Goal: Navigation & Orientation: Understand site structure

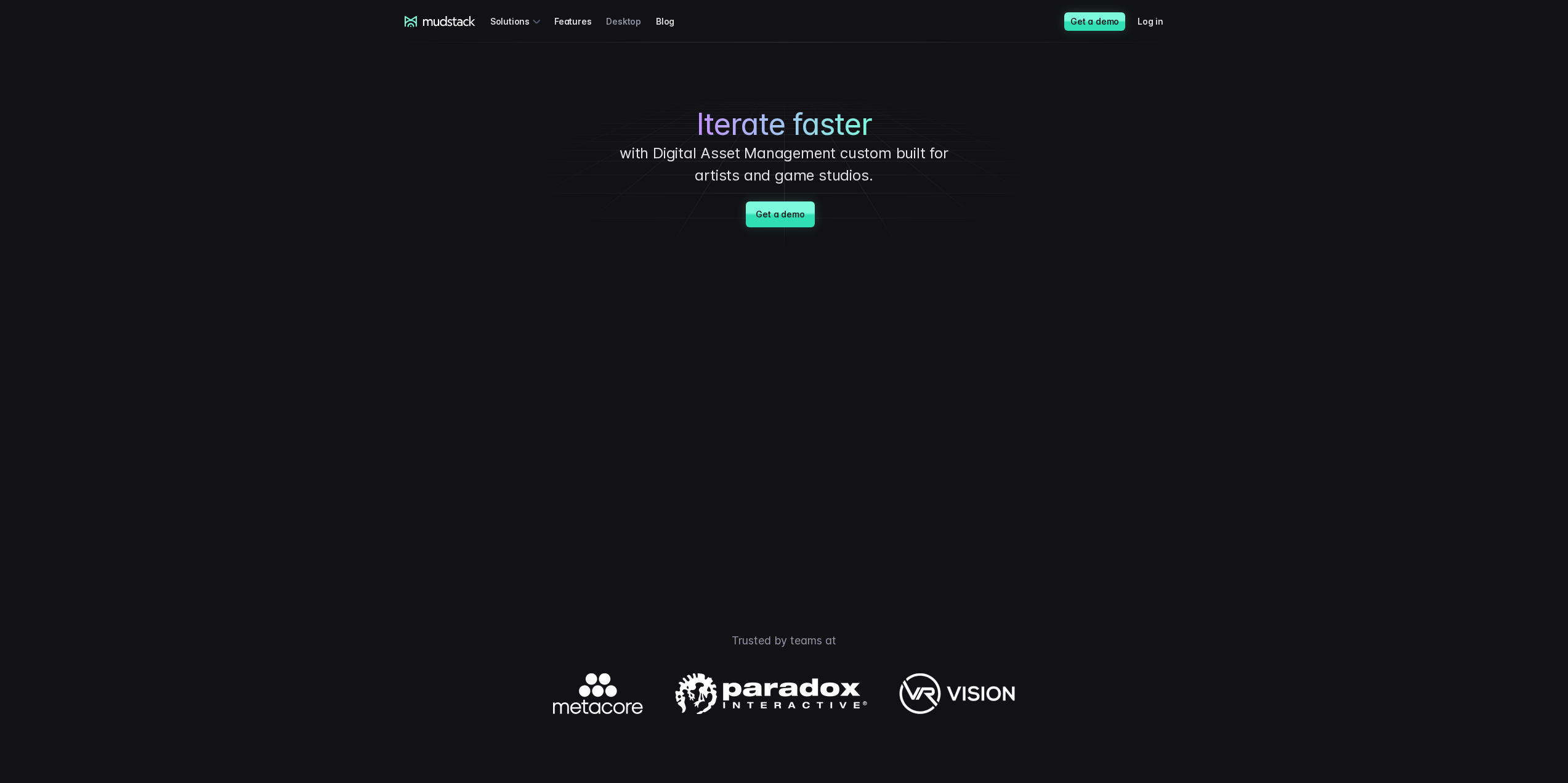
click at [624, 23] on link "Desktop" at bounding box center [631, 21] width 50 height 23
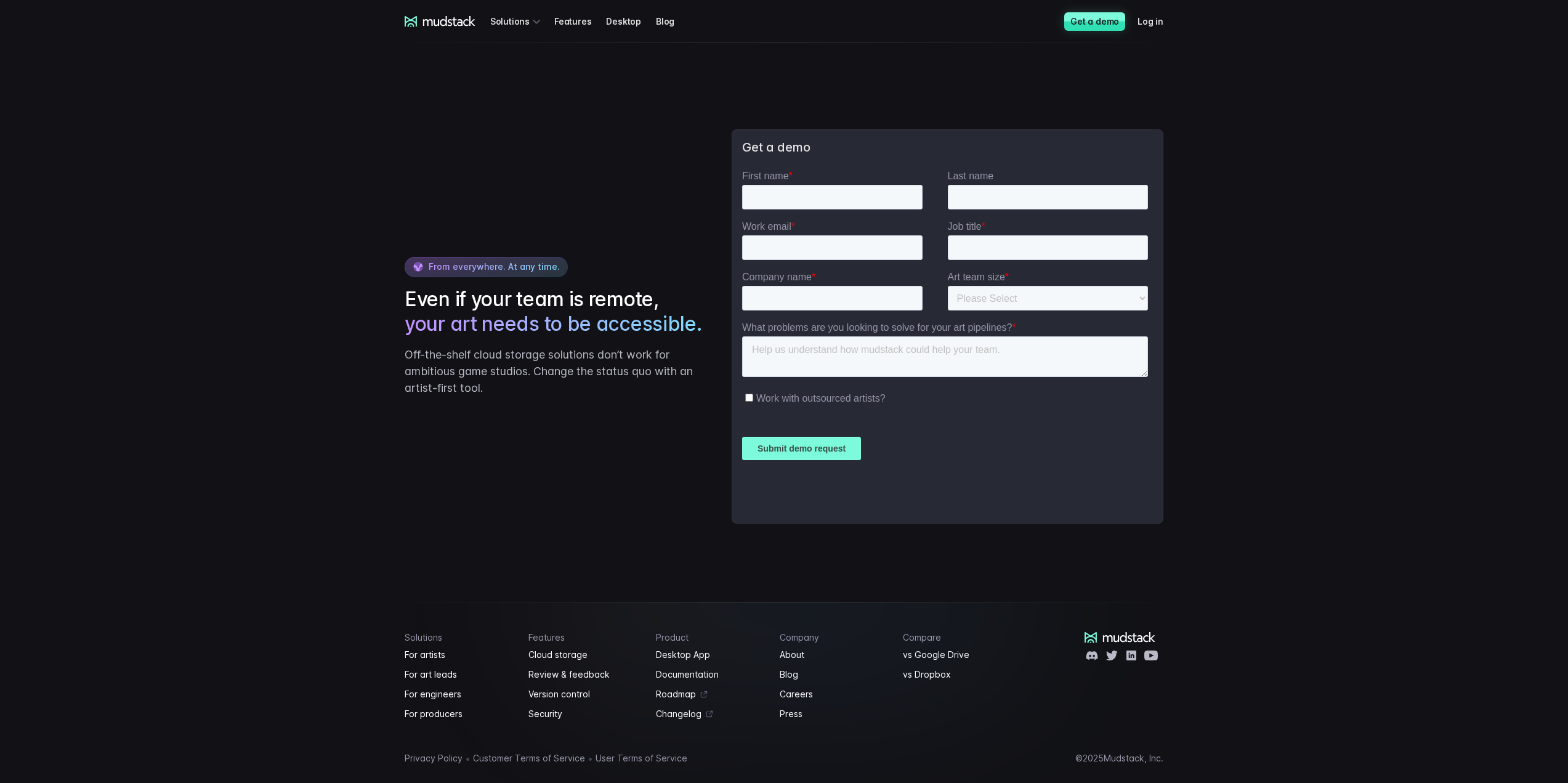
scroll to position [2365, 0]
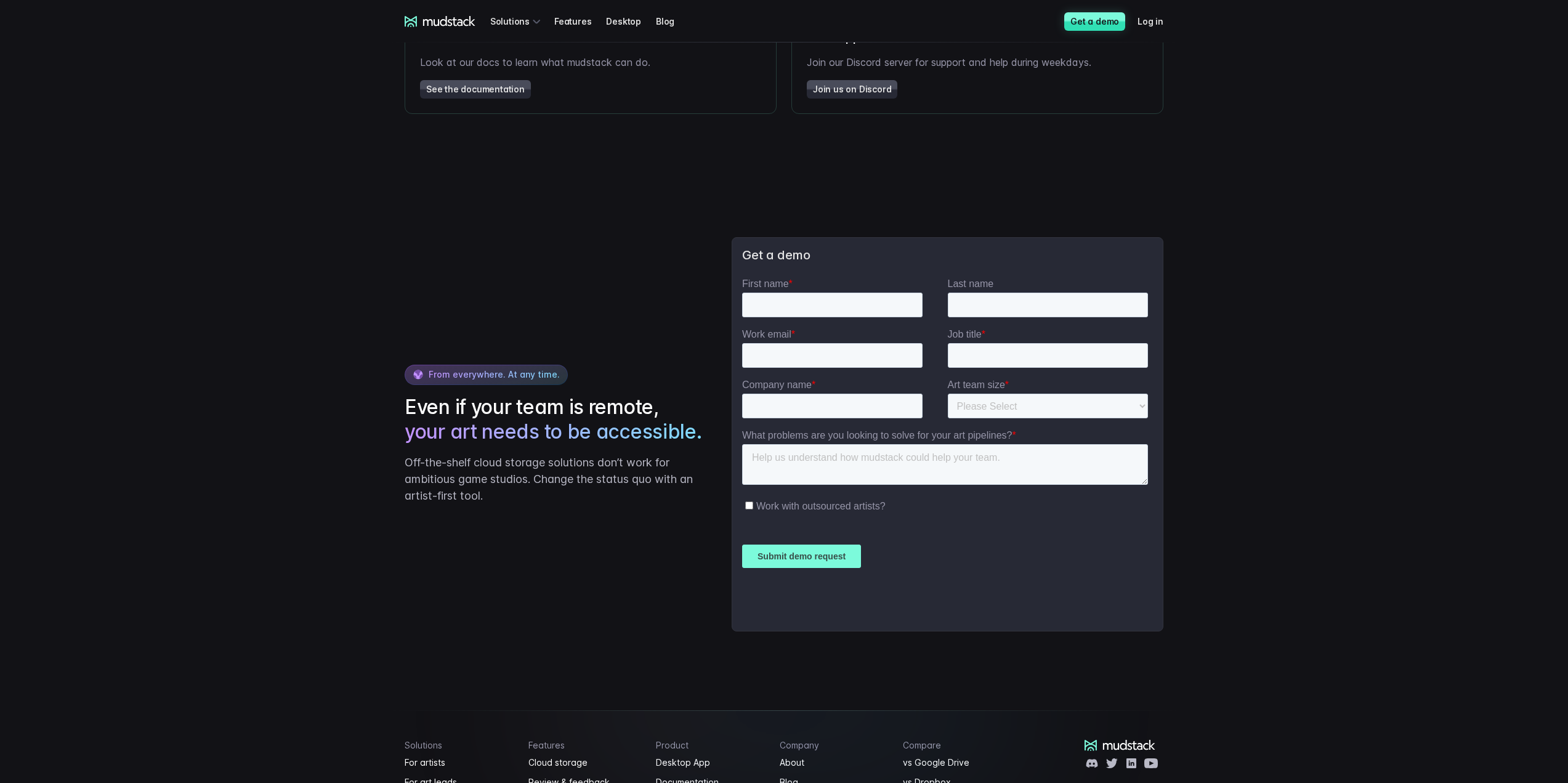
scroll to position [2365, 0]
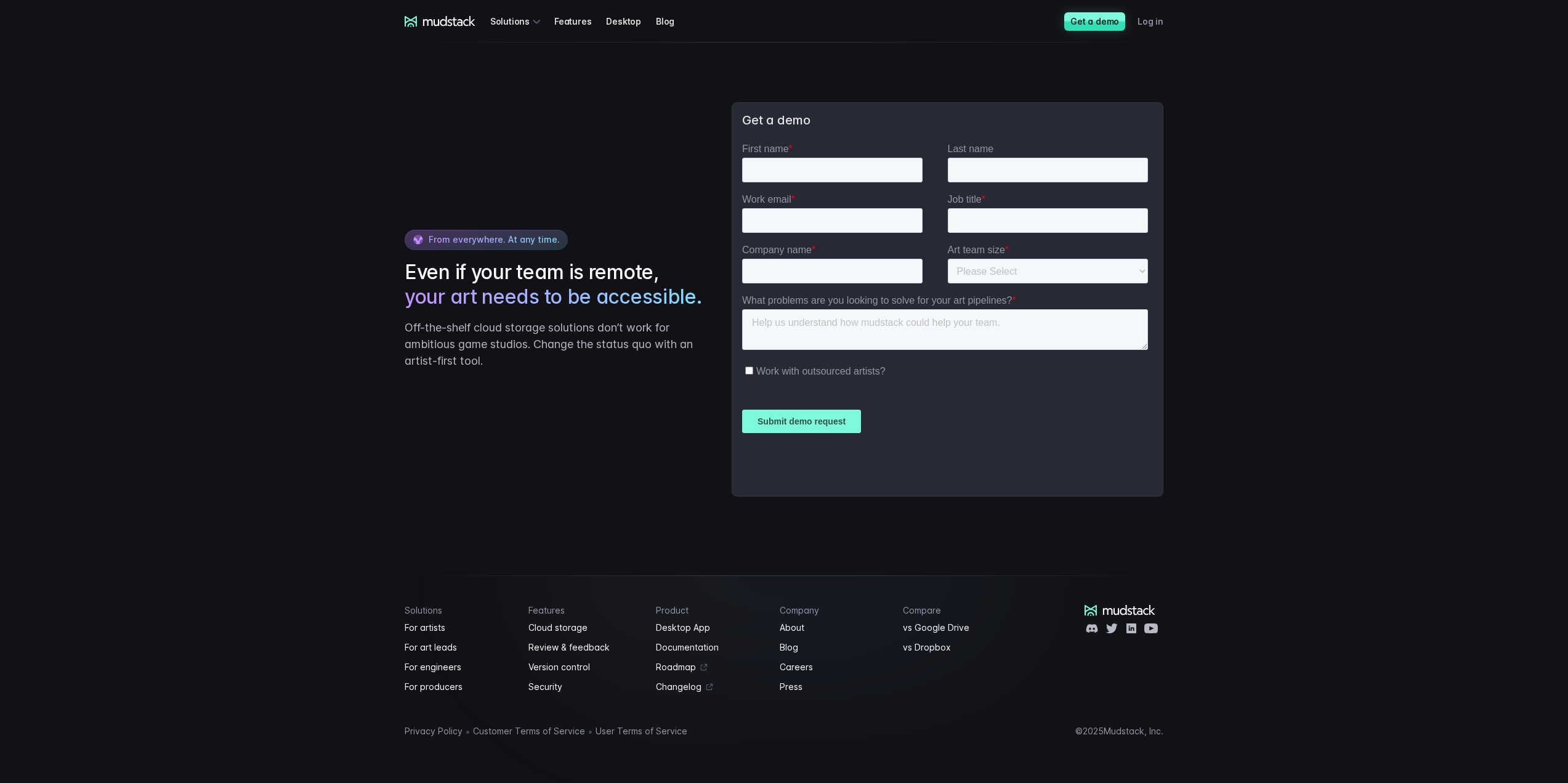
click at [1159, 16] on link "Log in" at bounding box center [1157, 21] width 41 height 23
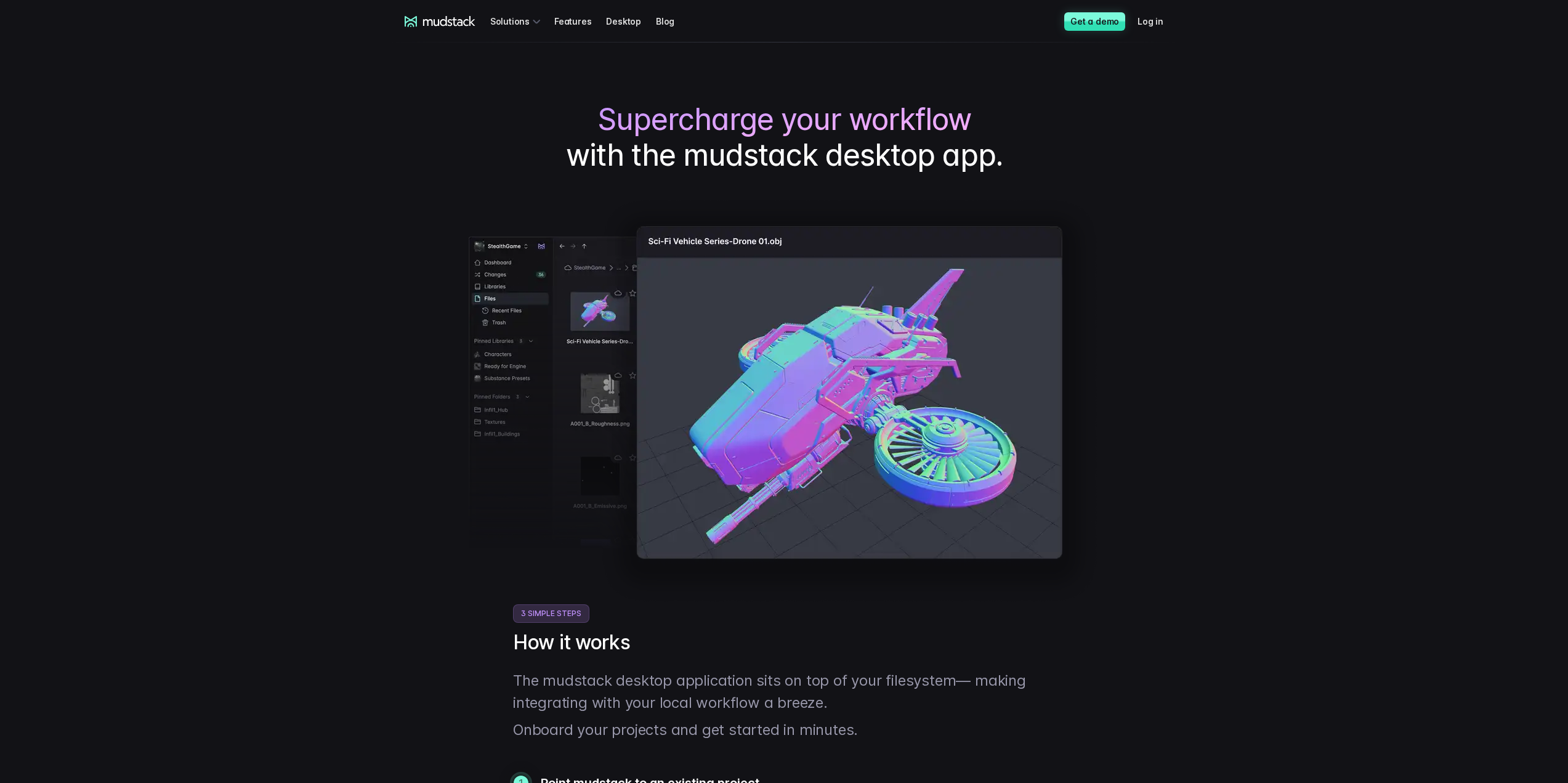
click at [824, 305] on img at bounding box center [784, 400] width 631 height 407
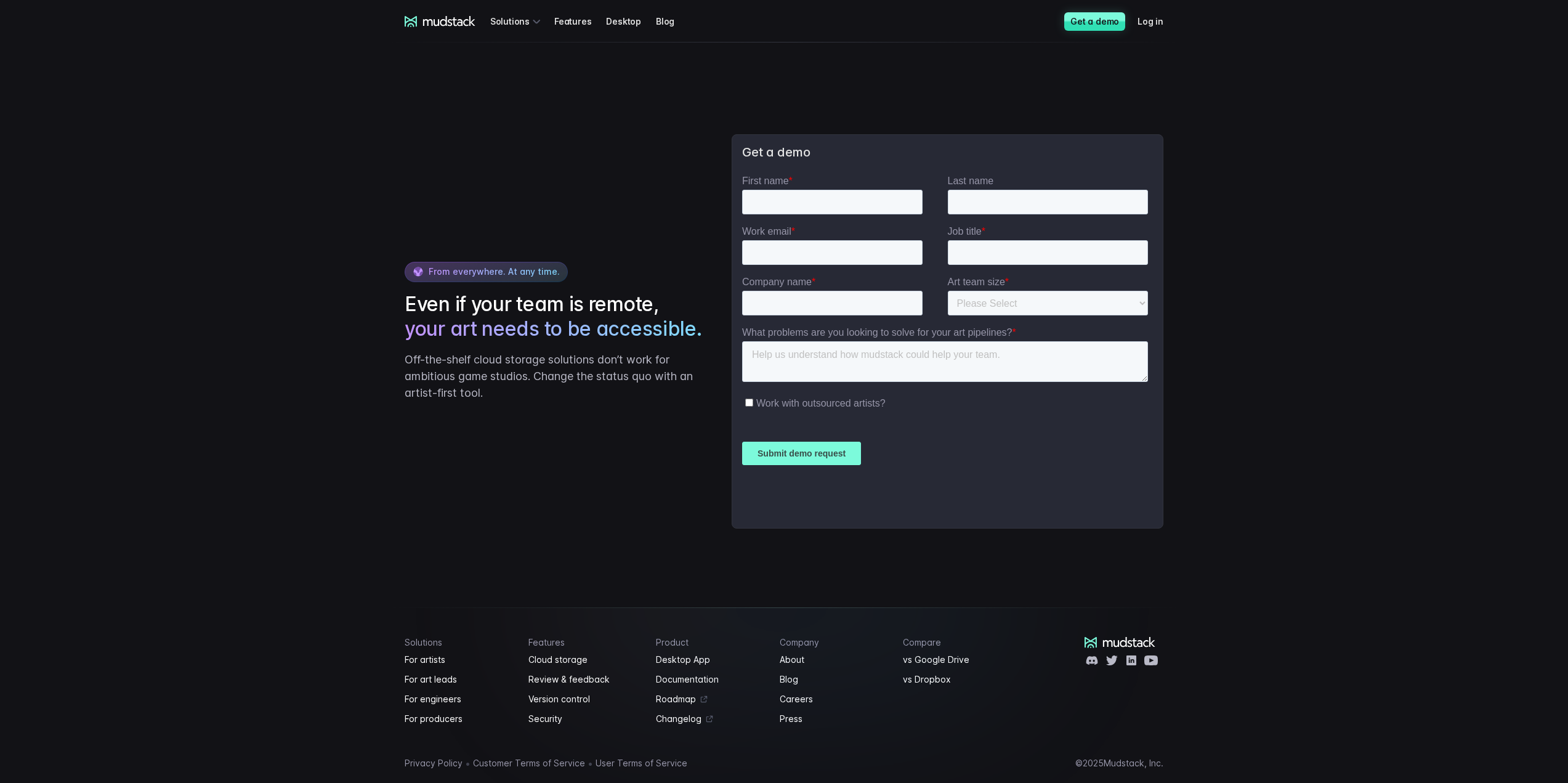
scroll to position [2365, 0]
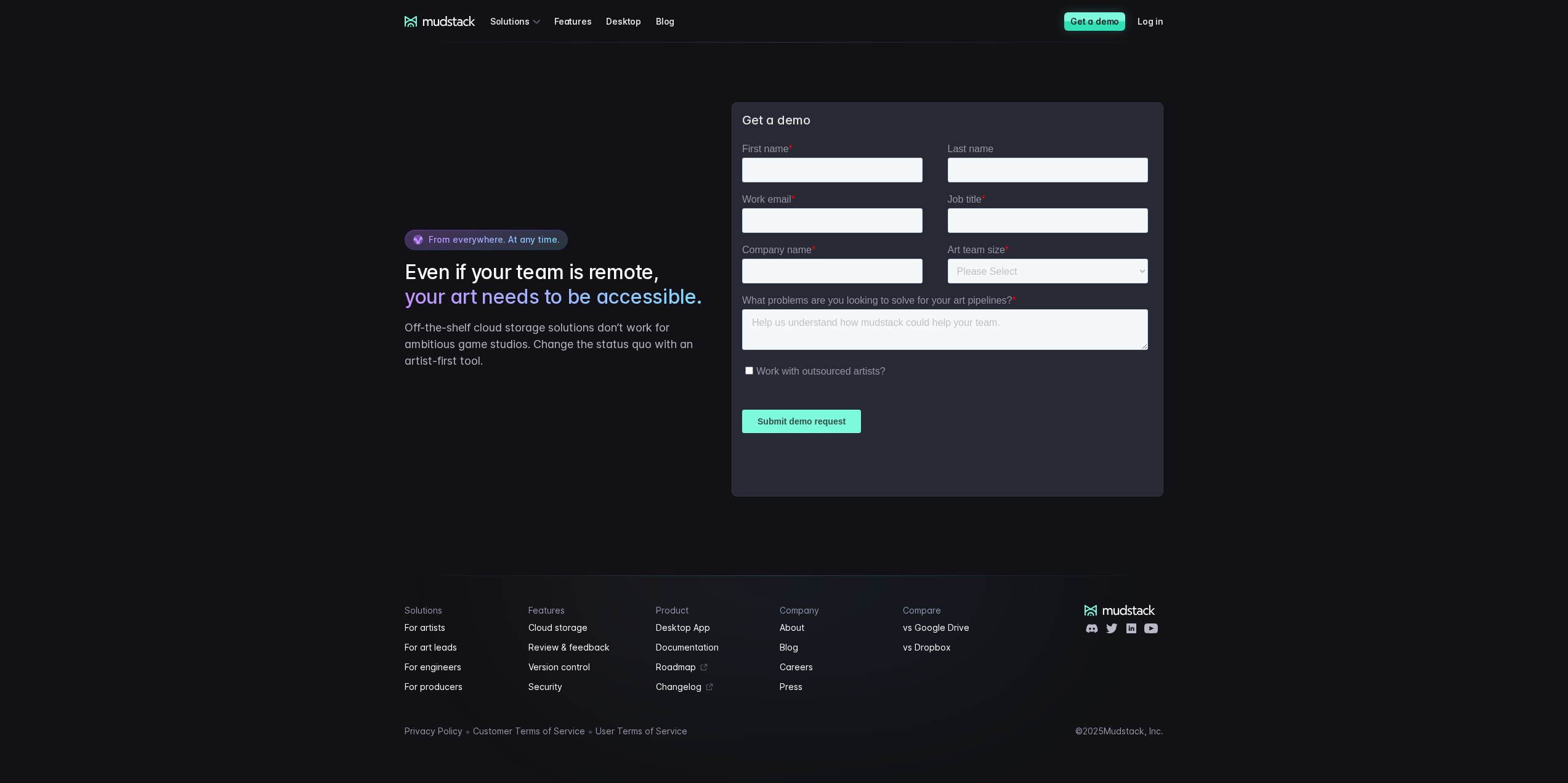
click at [418, 23] on icon at bounding box center [439, 22] width 71 height 11
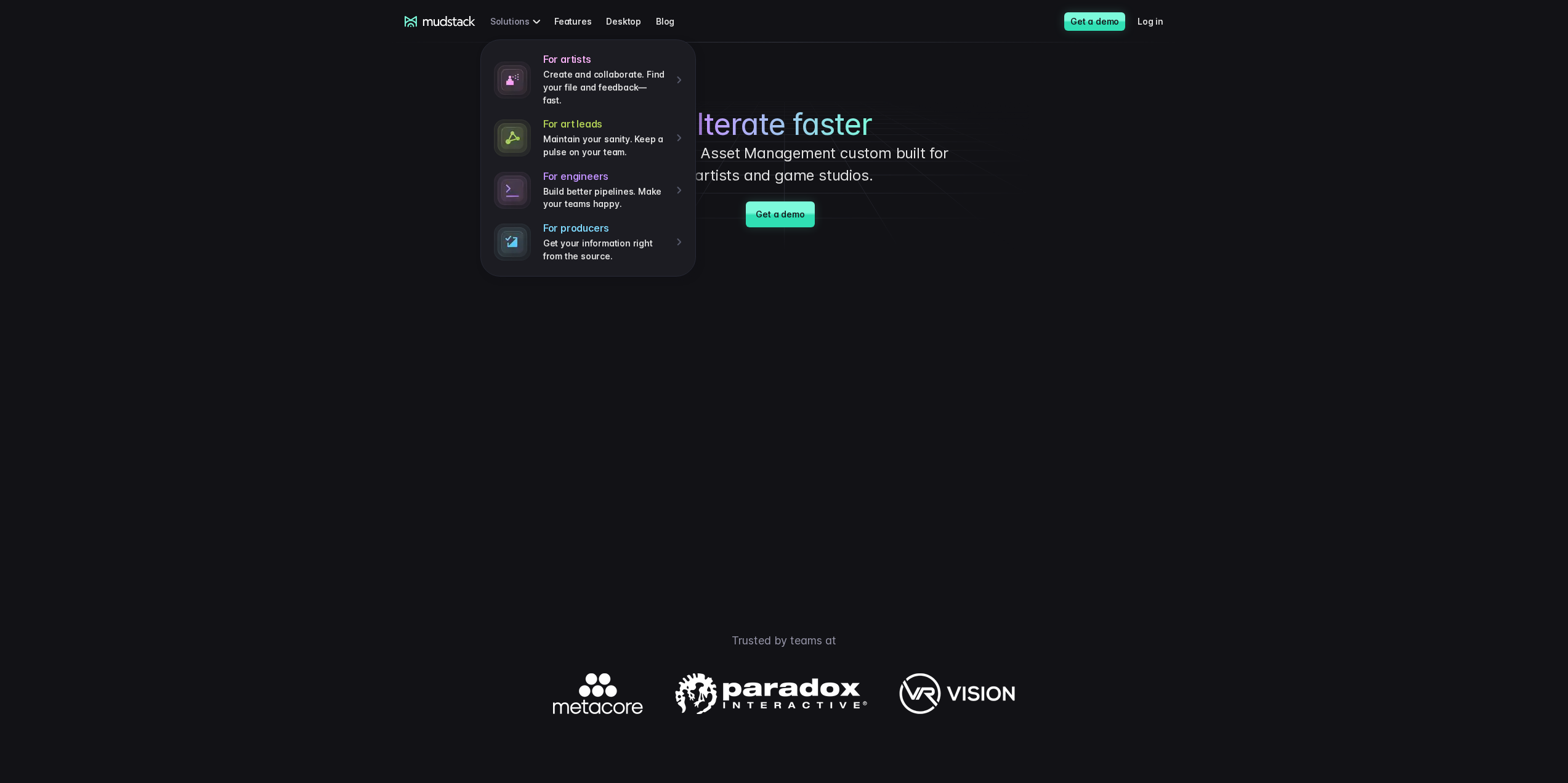
click at [516, 22] on div "For artists Create and collaborate. Find your file and feedback— fast. For art …" at bounding box center [517, 21] width 54 height 23
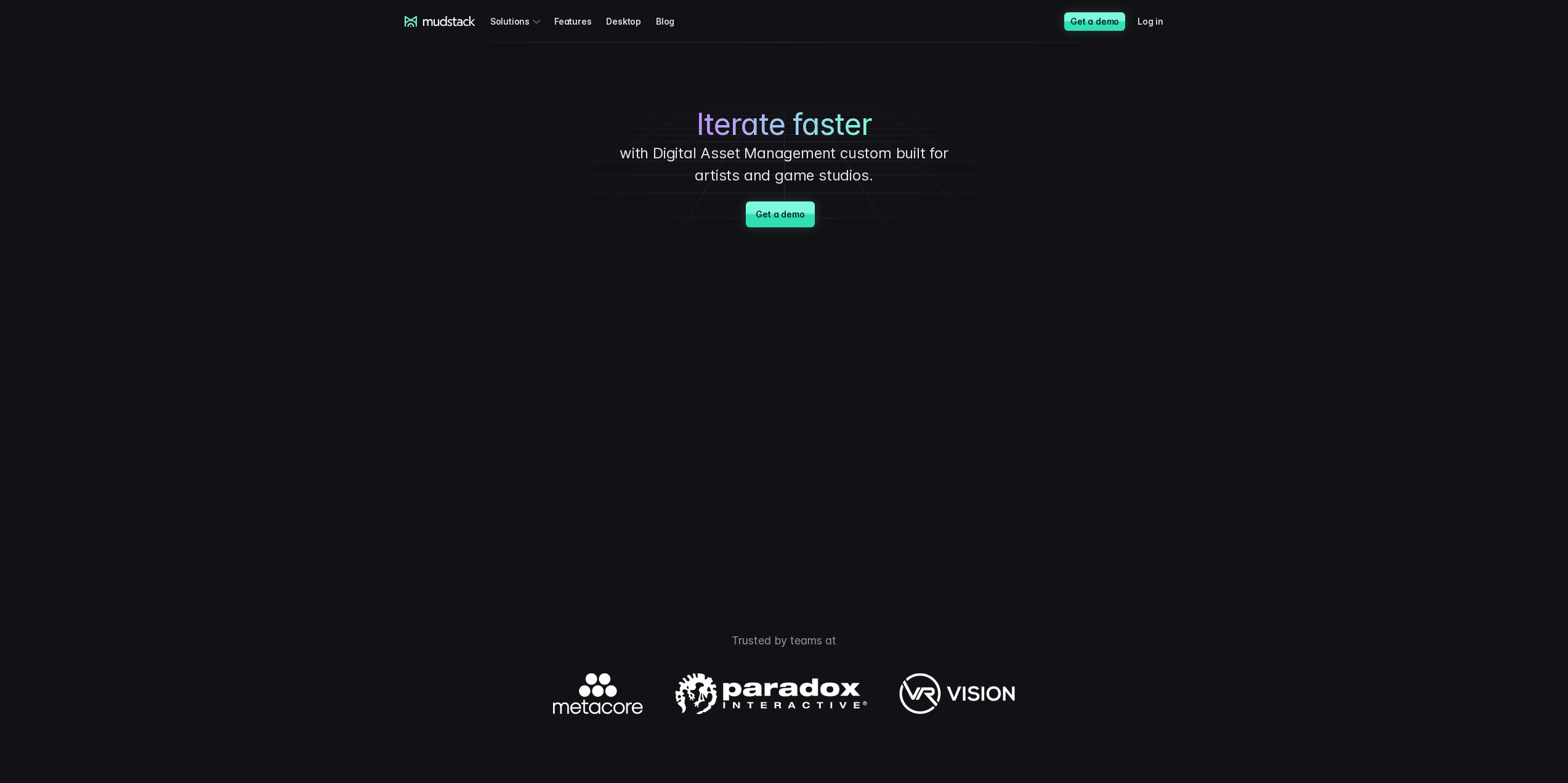
click at [608, 20] on link "Desktop" at bounding box center [631, 21] width 50 height 23
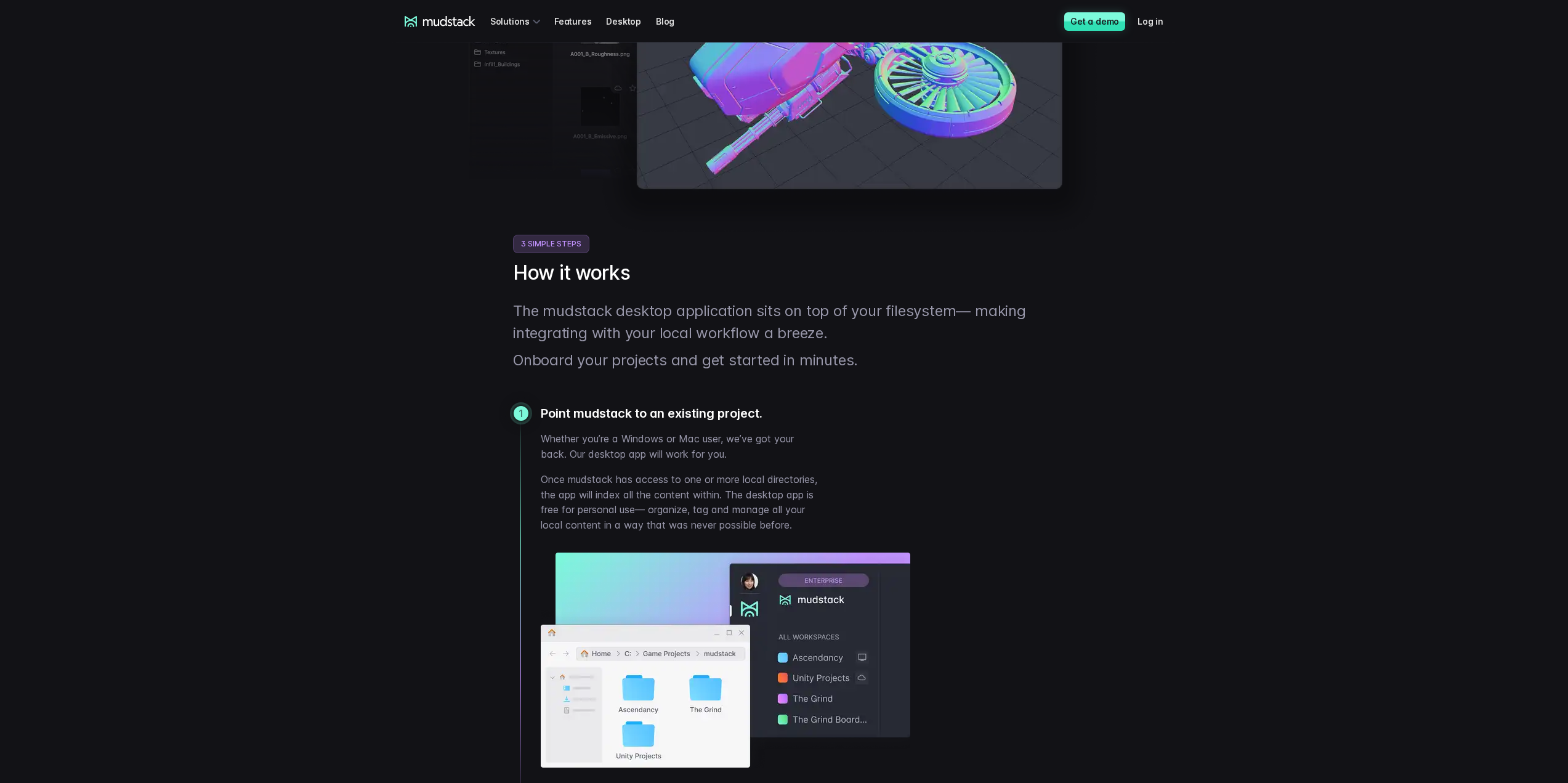
scroll to position [554, 0]
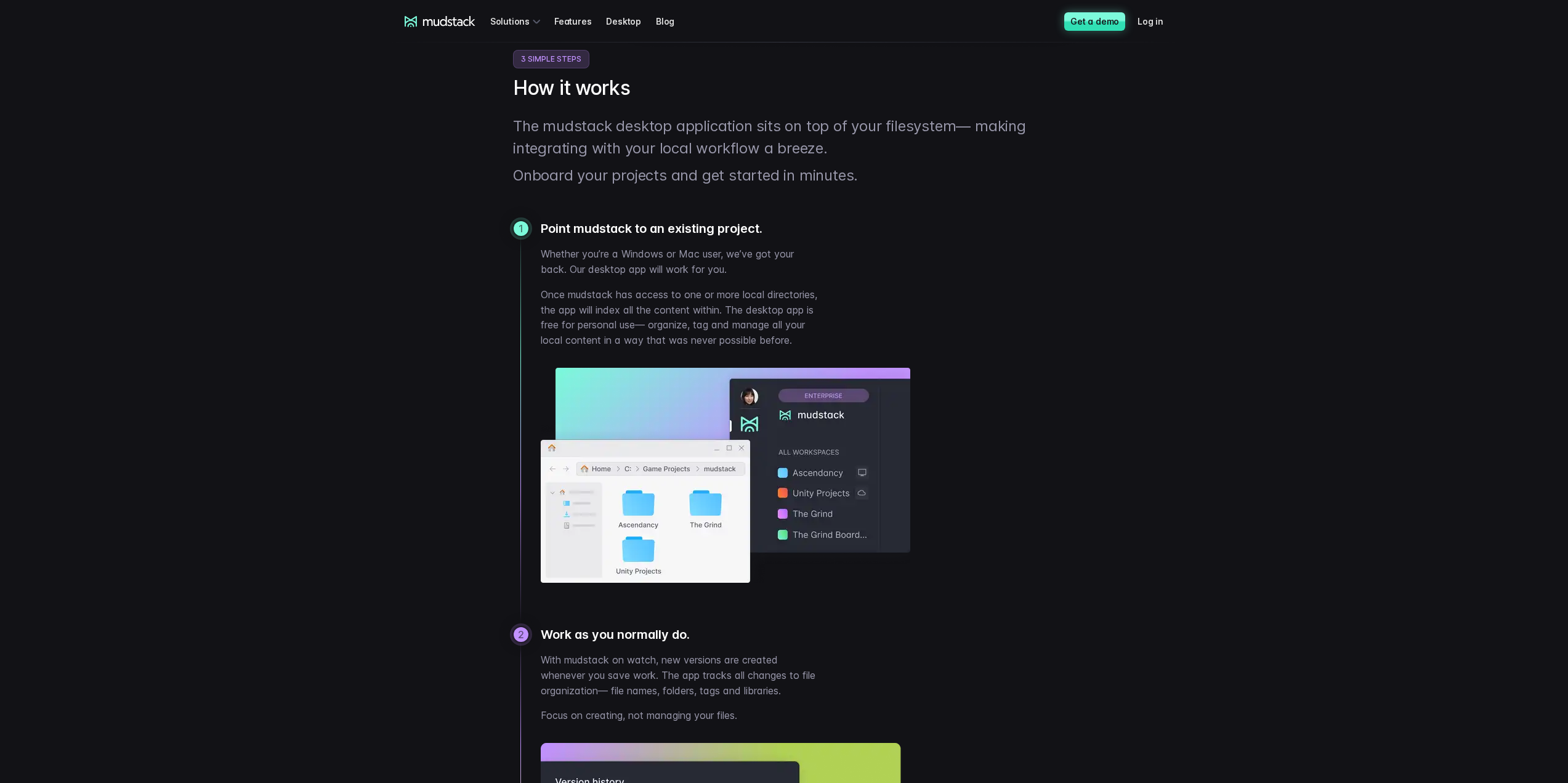
click at [1089, 30] on link "Get a demo" at bounding box center [1094, 22] width 61 height 19
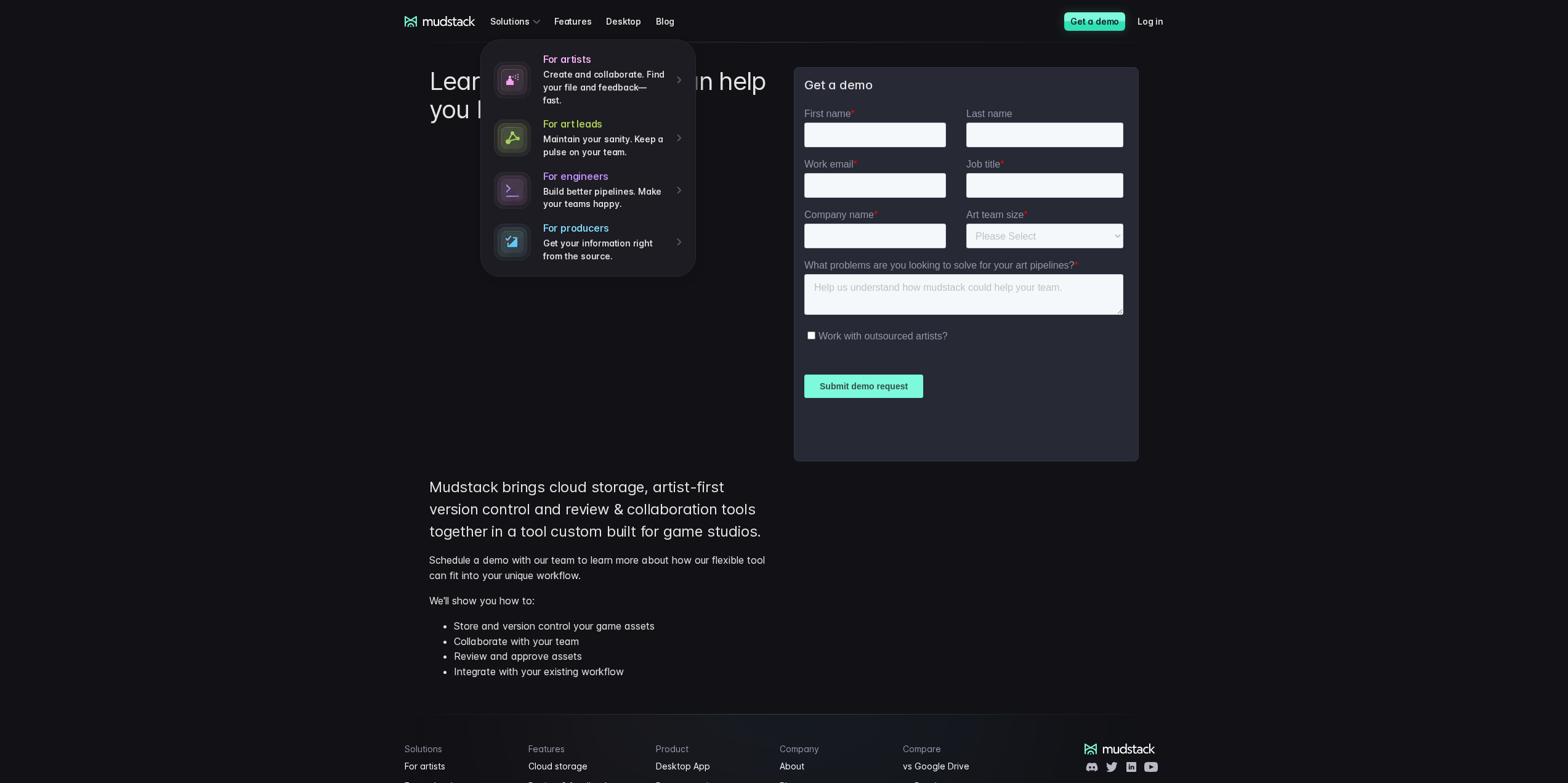
click at [421, 23] on icon at bounding box center [439, 22] width 71 height 11
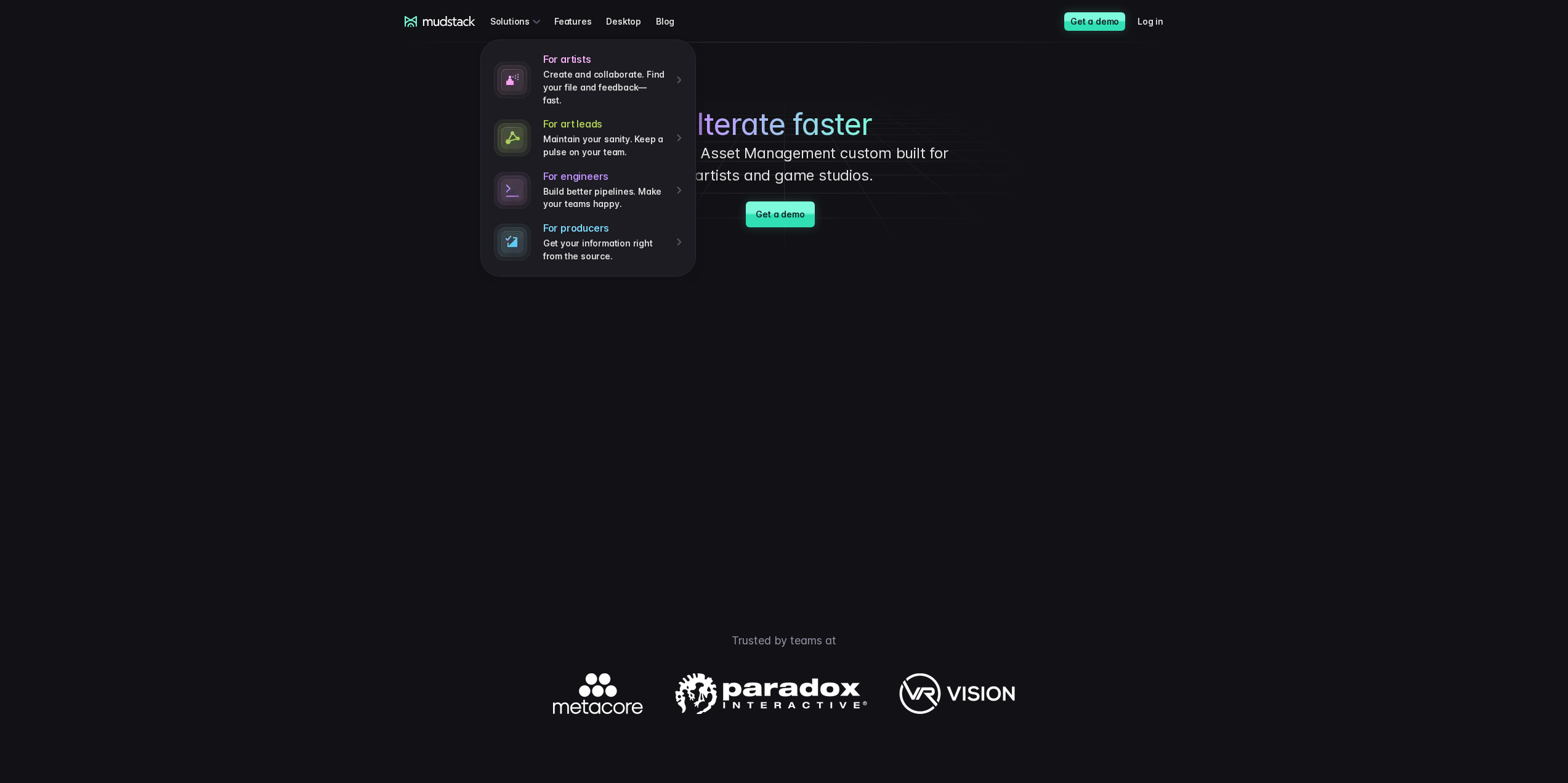
click at [603, 79] on p "Create and collaborate. Find your file and feedback— fast." at bounding box center [605, 87] width 124 height 38
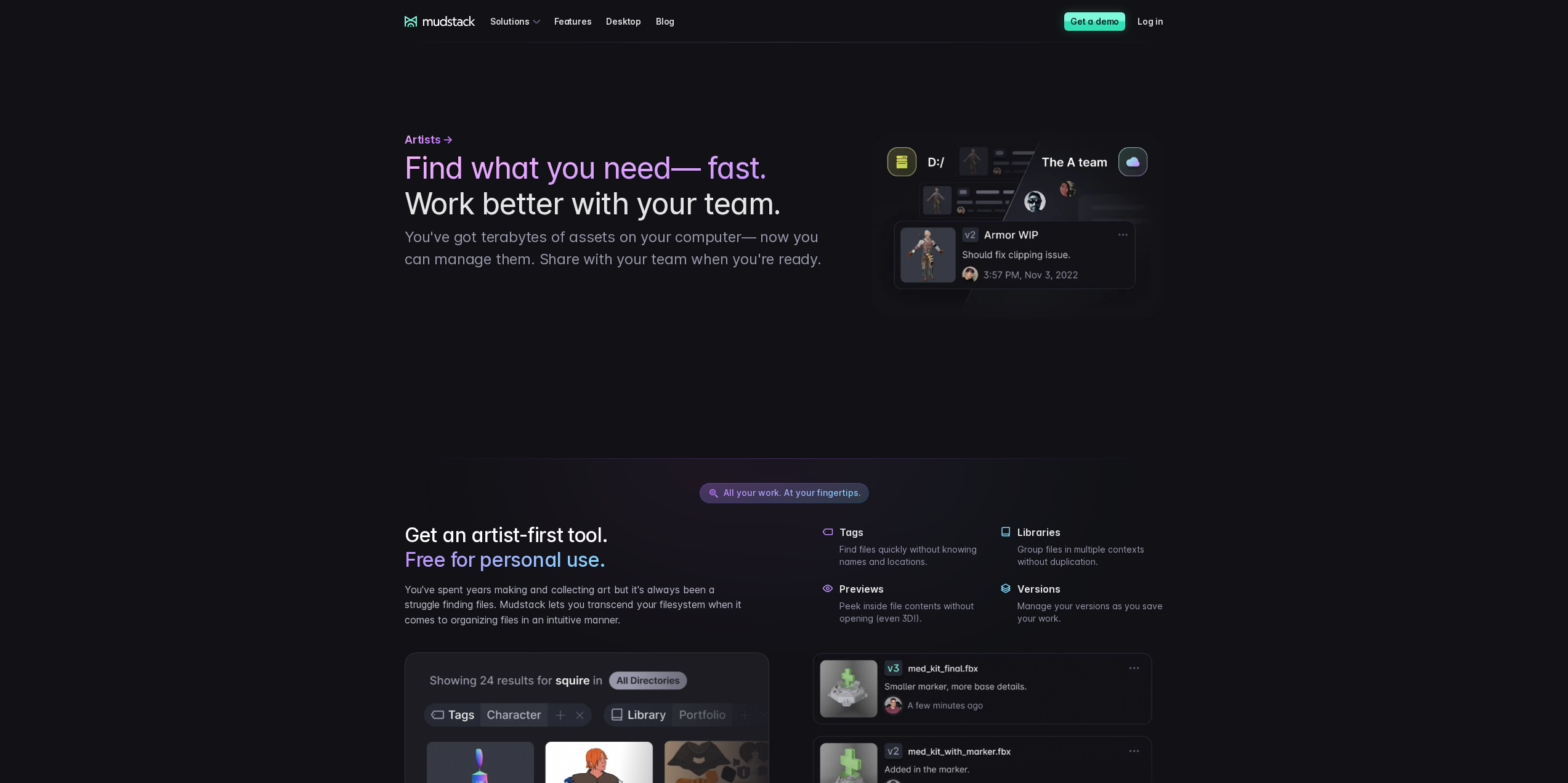
click at [809, 498] on span "All your work. At your fingertips." at bounding box center [784, 493] width 169 height 20
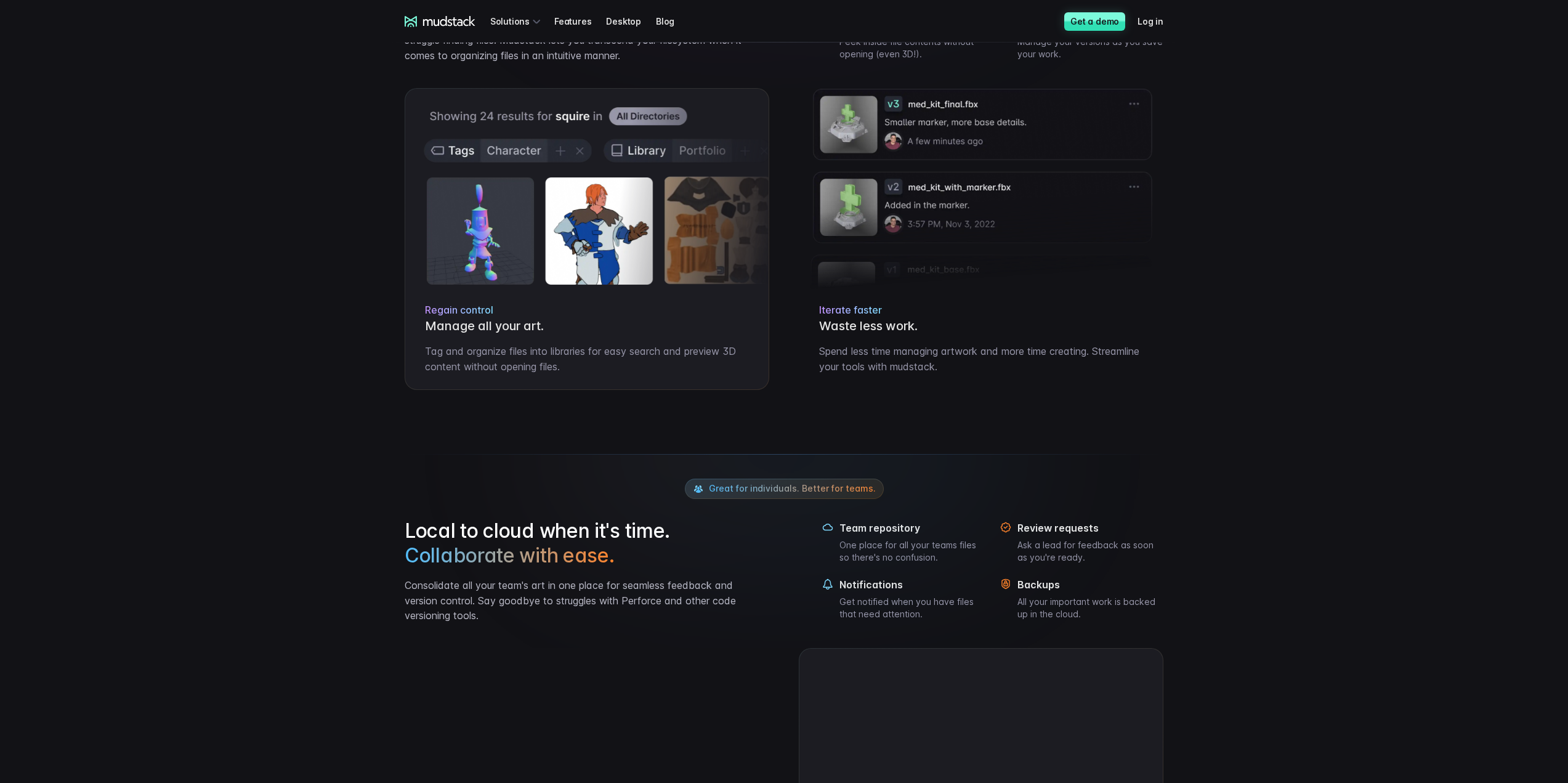
scroll to position [616, 0]
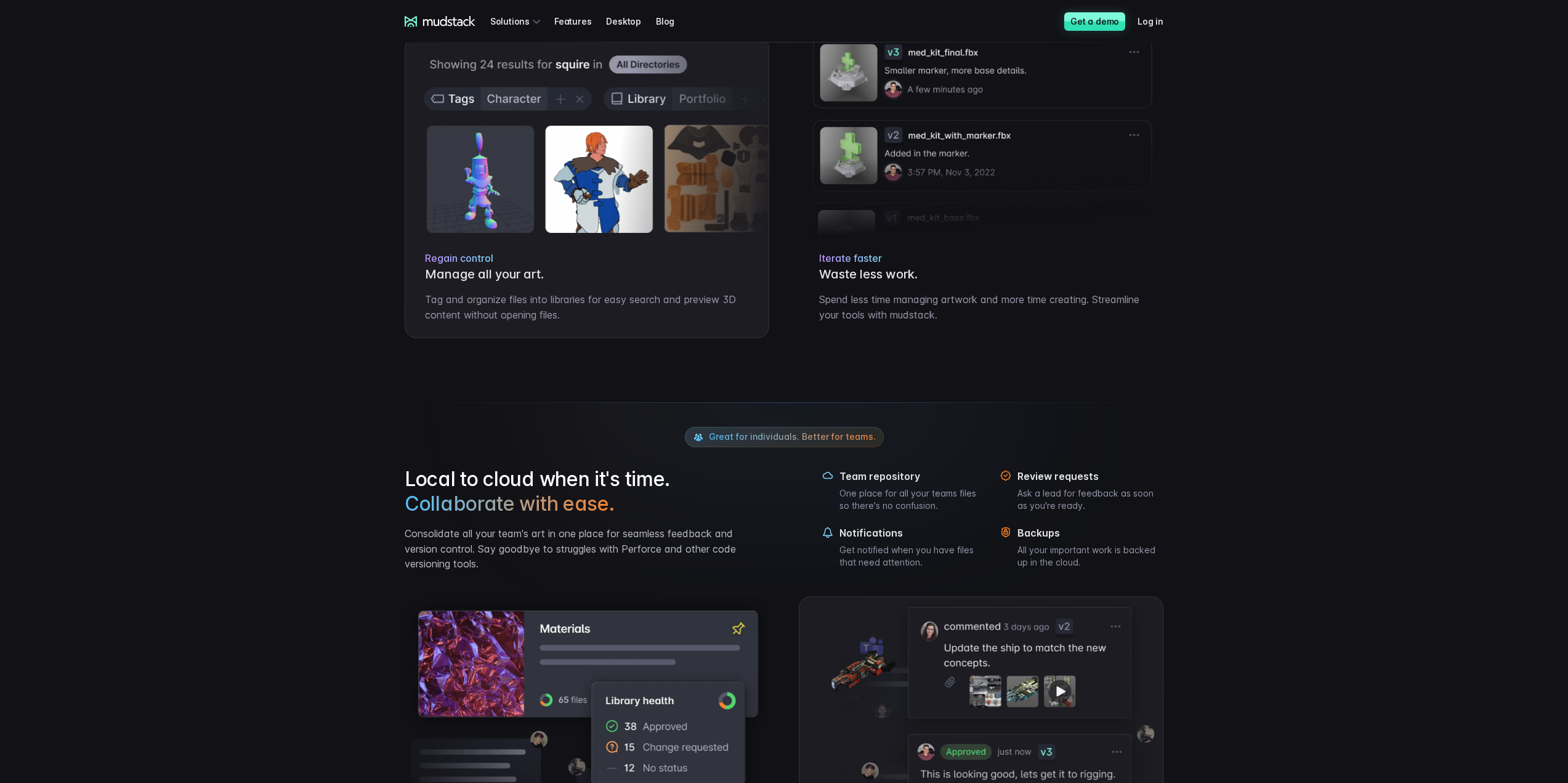
click at [436, 18] on icon at bounding box center [439, 22] width 71 height 11
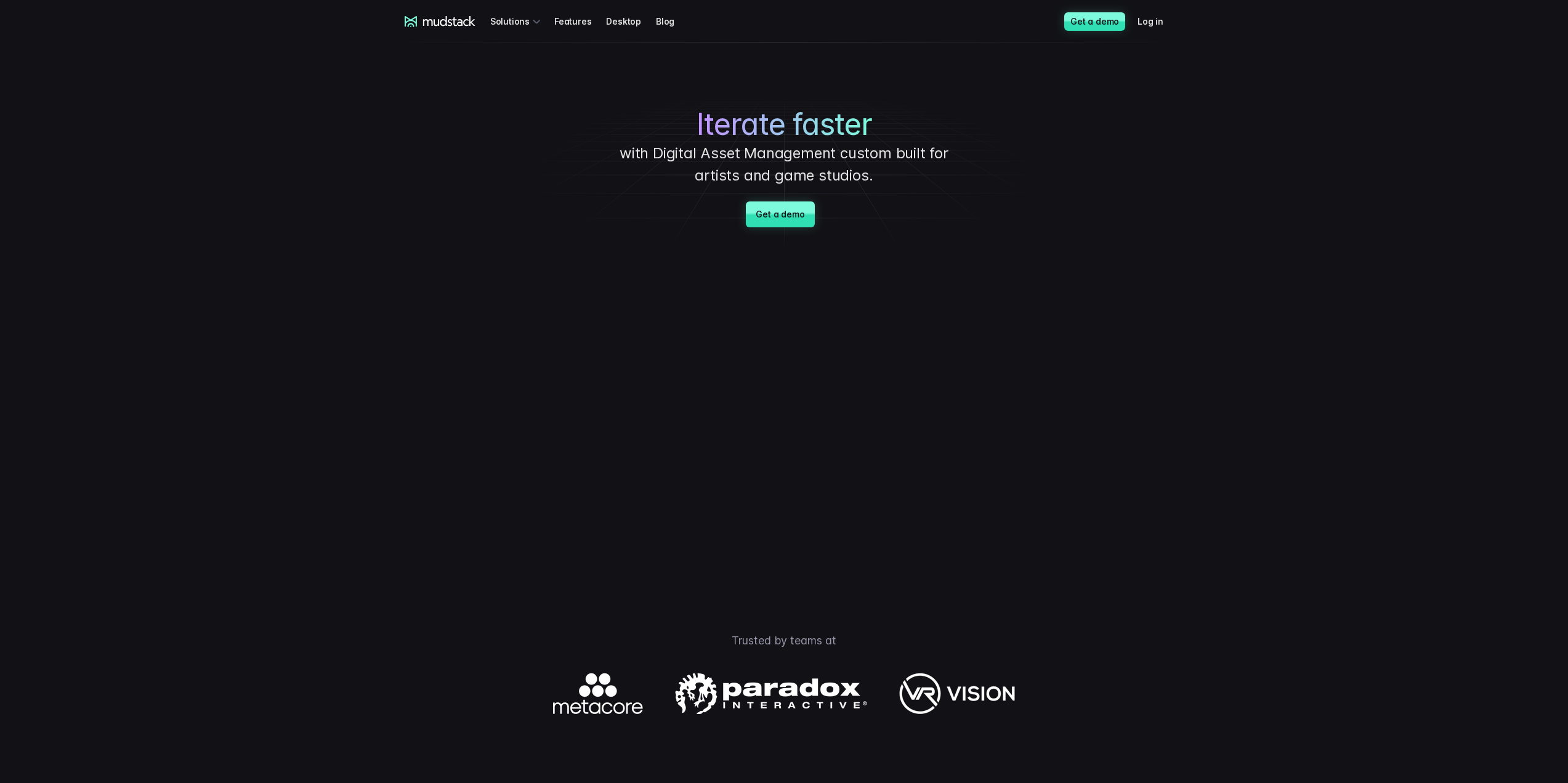
click at [436, 17] on icon at bounding box center [439, 22] width 71 height 11
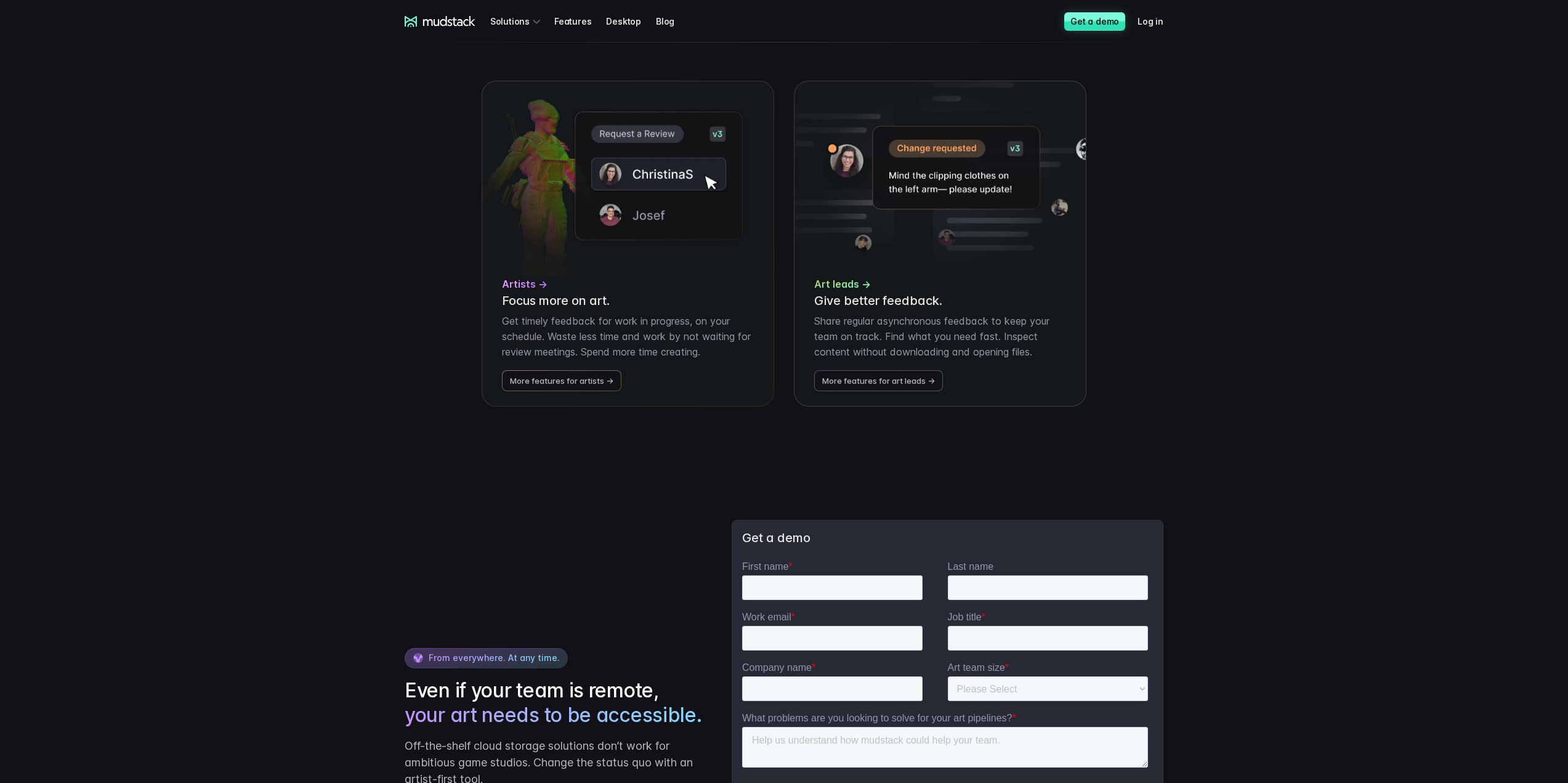
scroll to position [2829, 0]
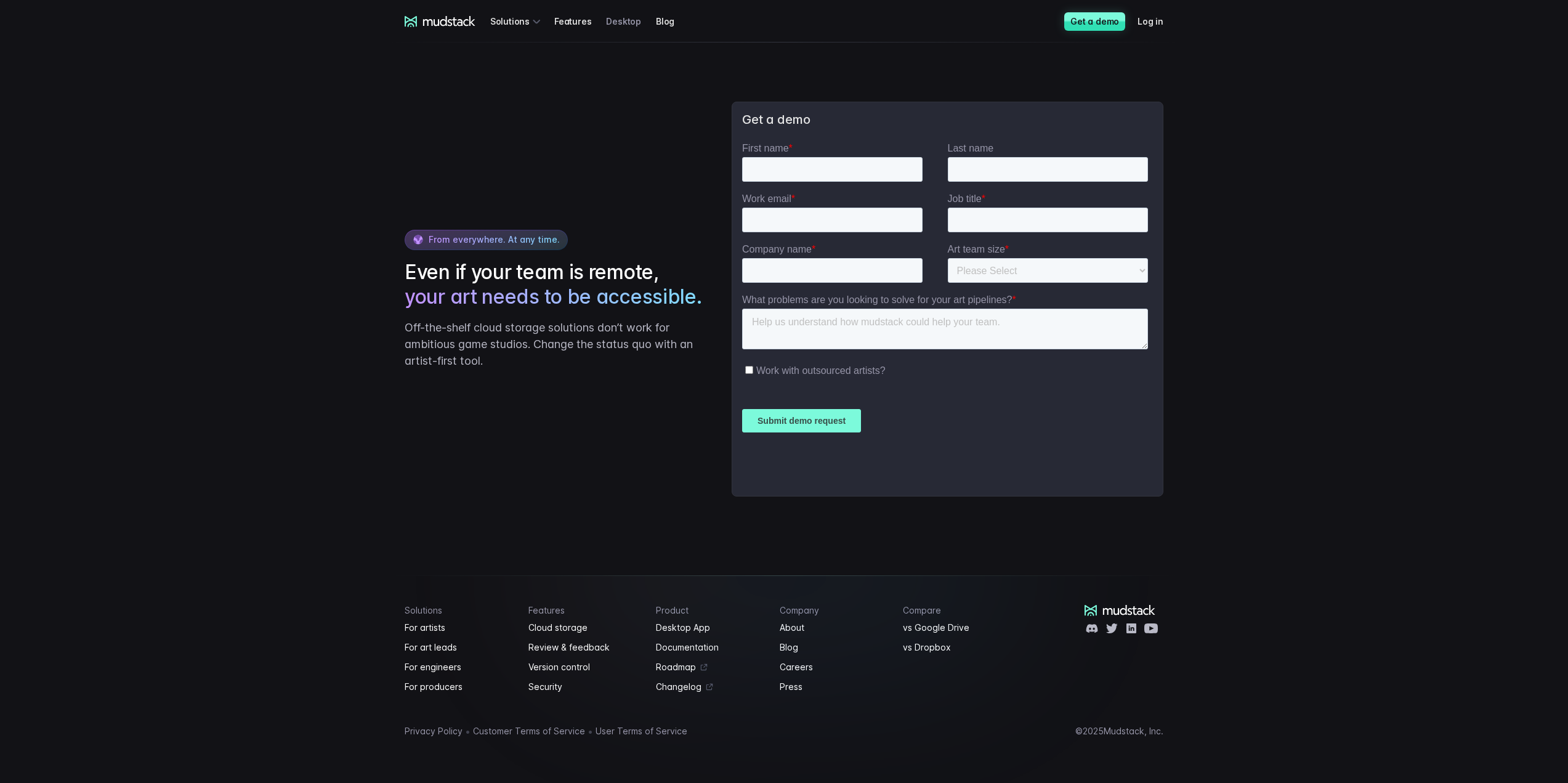
click at [617, 25] on link "Desktop" at bounding box center [631, 21] width 50 height 23
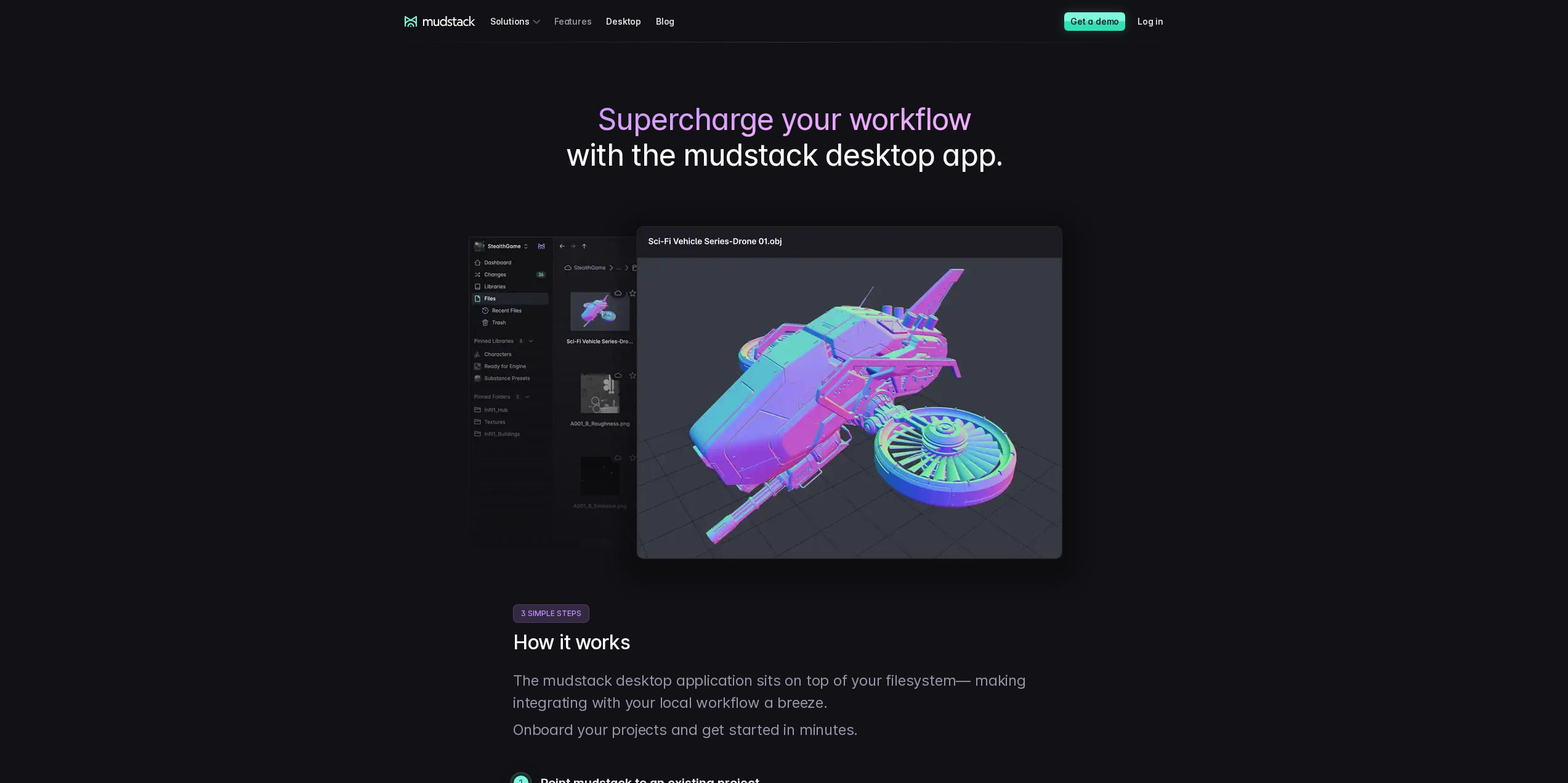
click at [574, 22] on link "Features" at bounding box center [580, 21] width 52 height 23
